Goal: Contribute content

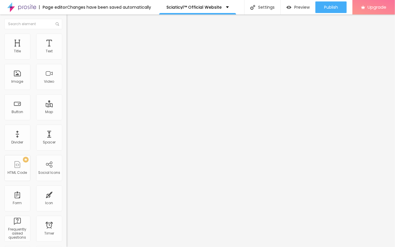
click at [67, 50] on span "Add image" at bounding box center [79, 47] width 24 height 5
click at [71, 21] on div "Edit Title" at bounding box center [84, 21] width 26 height 5
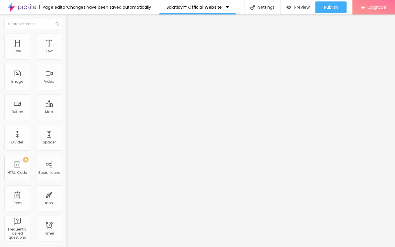
click at [71, 20] on div "Edit Title" at bounding box center [84, 21] width 26 height 5
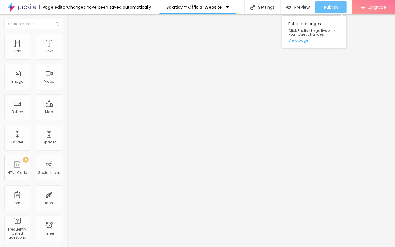
click at [329, 8] on span "Publish" at bounding box center [331, 7] width 14 height 5
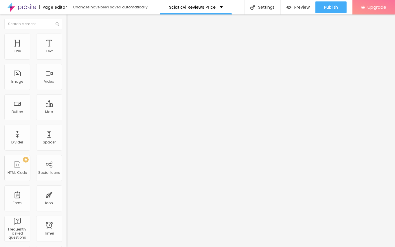
click at [71, 21] on div "Edit Text" at bounding box center [84, 21] width 26 height 5
click at [67, 17] on button "Edit Text" at bounding box center [100, 20] width 67 height 13
click at [71, 21] on img "button" at bounding box center [73, 21] width 5 height 5
click at [71, 20] on div "Edit Text" at bounding box center [84, 21] width 26 height 5
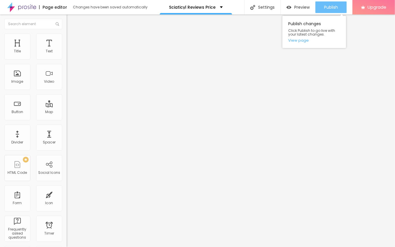
click at [335, 6] on span "Publish" at bounding box center [331, 7] width 14 height 5
